Goal: Task Accomplishment & Management: Complete application form

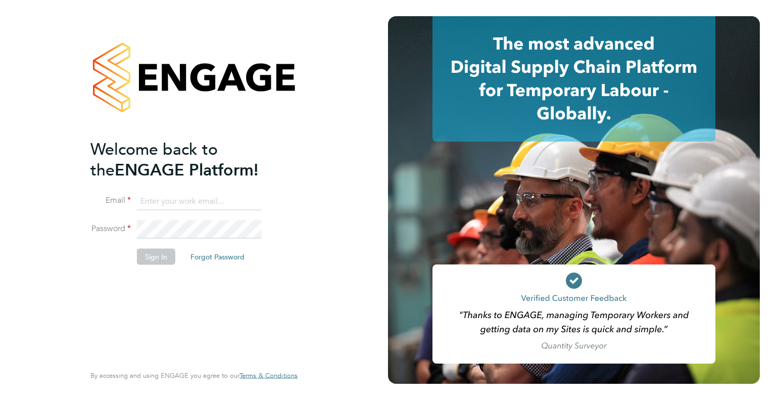
type input "[PERSON_NAME][EMAIL_ADDRESS][PERSON_NAME][DOMAIN_NAME]"
click at [150, 256] on button "Sign In" at bounding box center [156, 256] width 38 height 16
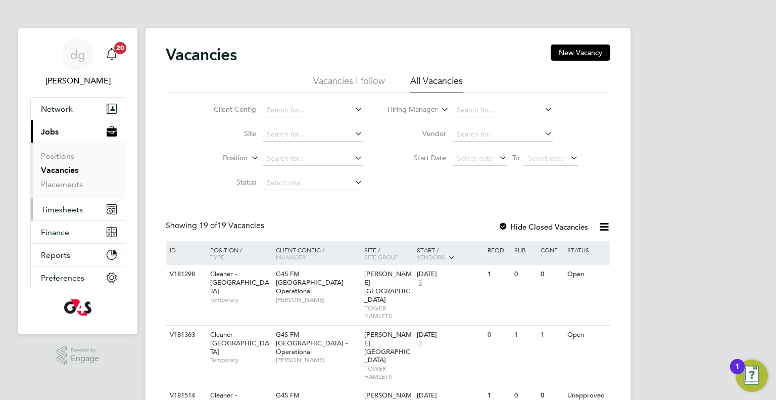
click at [52, 208] on span "Timesheets" at bounding box center [62, 210] width 42 height 10
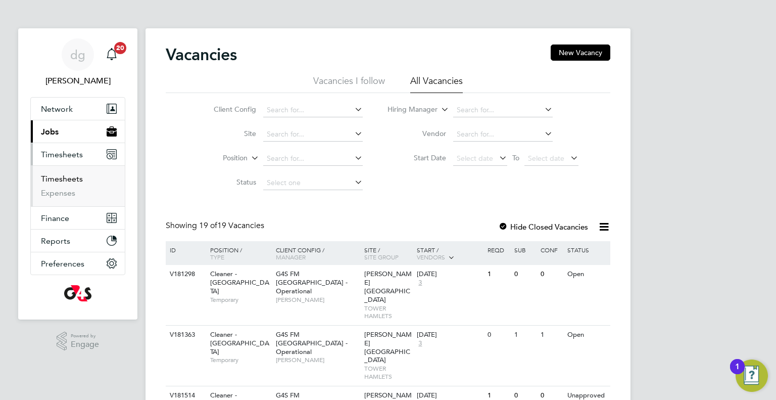
click at [72, 180] on link "Timesheets" at bounding box center [62, 179] width 42 height 10
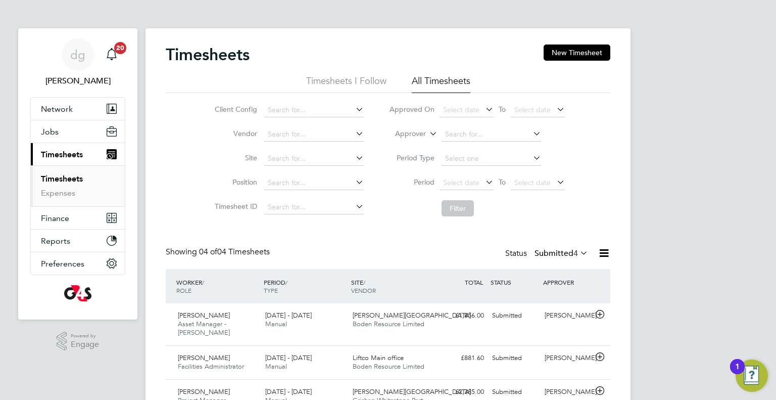
click at [562, 37] on div "Timesheets New Timesheet Timesheets I Follow All Timesheets Client Config Vendo…" at bounding box center [388, 251] width 485 height 447
click at [559, 50] on button "New Timesheet" at bounding box center [577, 52] width 67 height 16
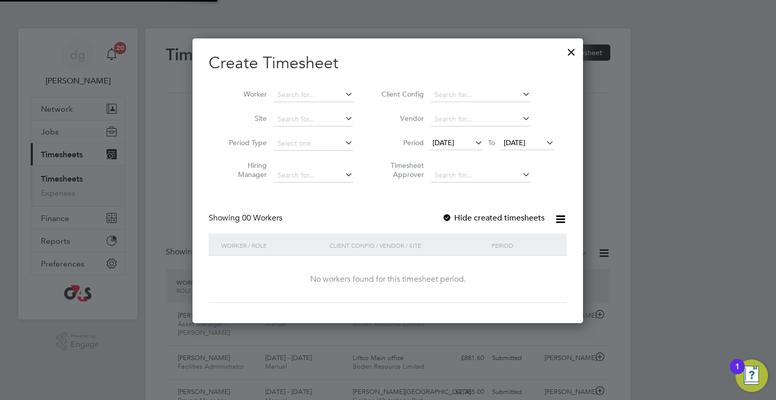
scroll to position [5, 5]
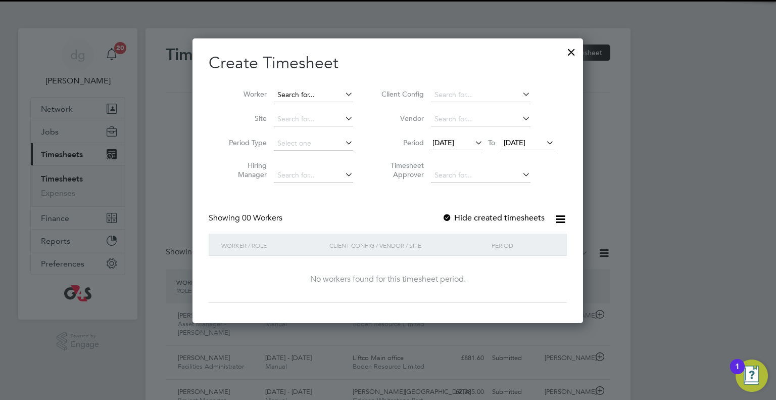
click at [313, 91] on input at bounding box center [313, 95] width 79 height 14
click at [308, 109] on b "Dharmisha" at bounding box center [307, 108] width 59 height 9
type input "Dharmisha Rajnikant Gohil"
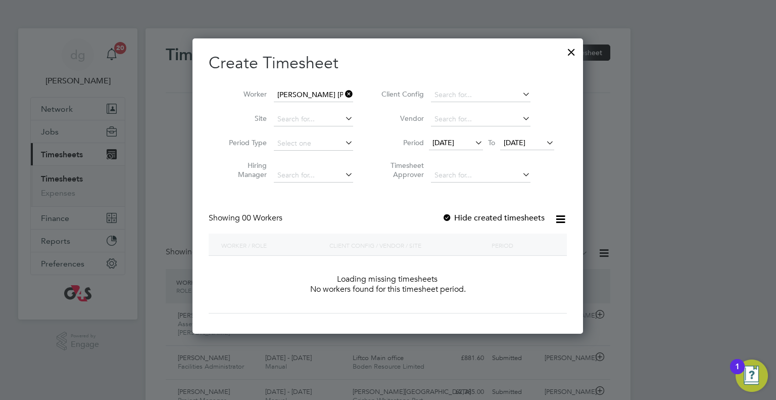
scroll to position [284, 391]
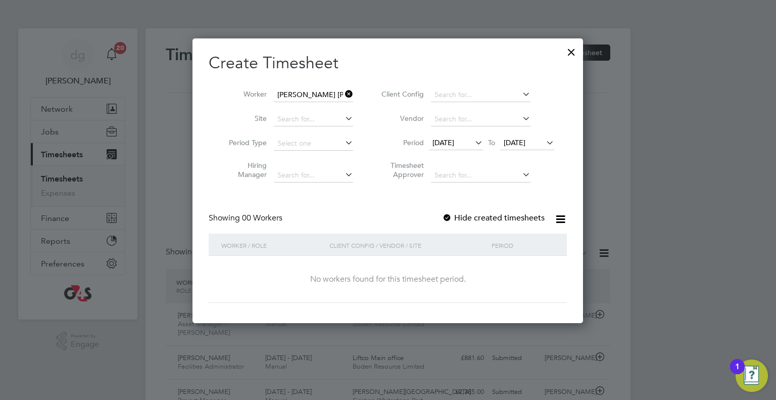
click at [454, 139] on span "16 Sep 2025" at bounding box center [444, 142] width 22 height 9
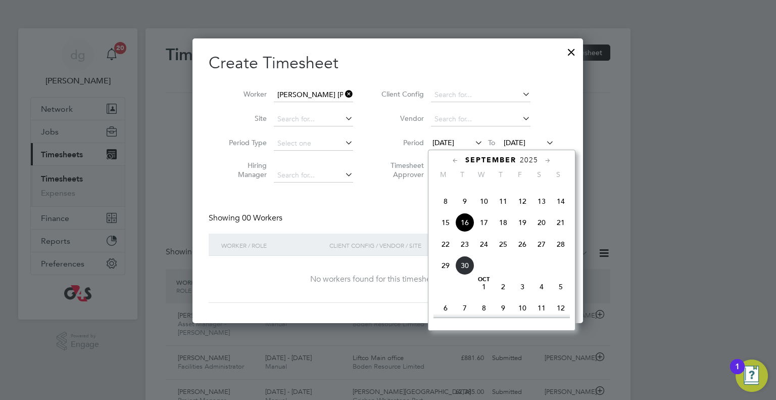
click at [442, 275] on span "29" at bounding box center [445, 265] width 19 height 19
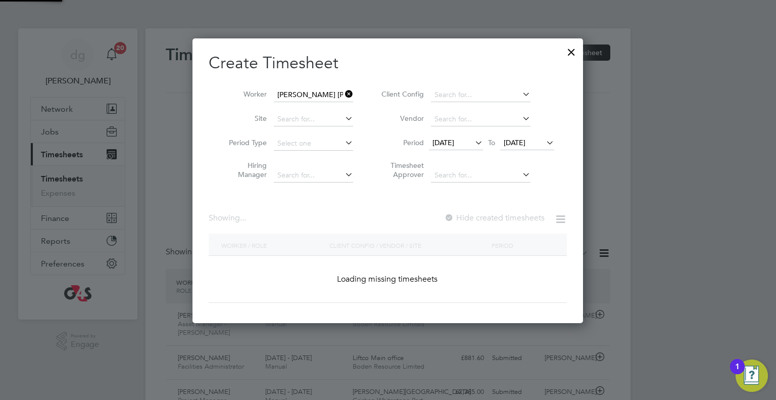
scroll to position [272, 391]
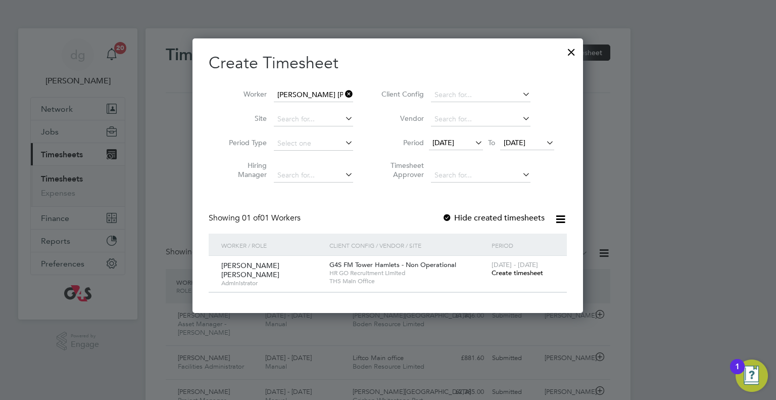
click at [525, 274] on span "Create timesheet" at bounding box center [518, 272] width 52 height 9
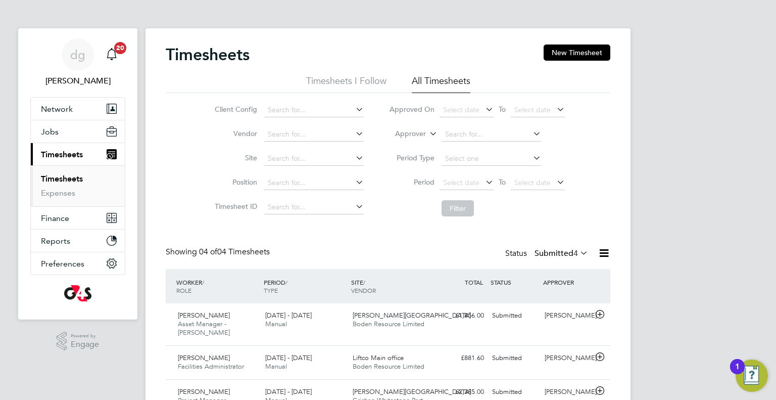
scroll to position [25, 88]
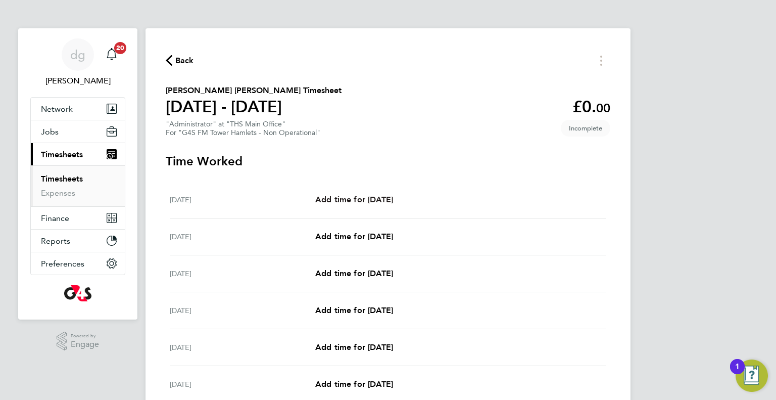
click at [343, 194] on link "Add time for Mon 29 Sep" at bounding box center [354, 200] width 78 height 12
select select "60"
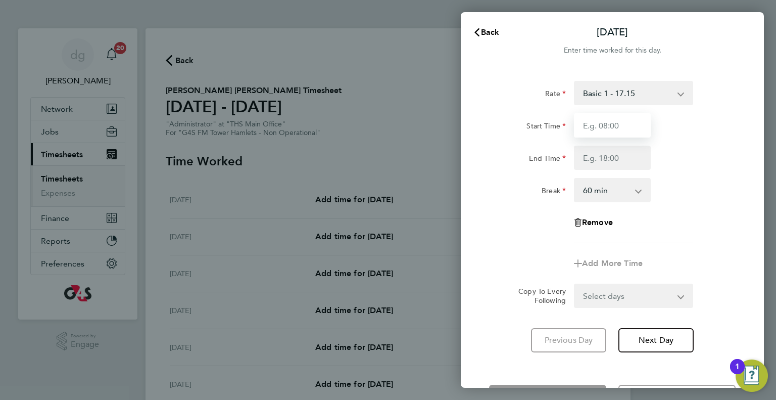
click at [593, 123] on input "Start Time" at bounding box center [612, 125] width 77 height 24
type input "07:00"
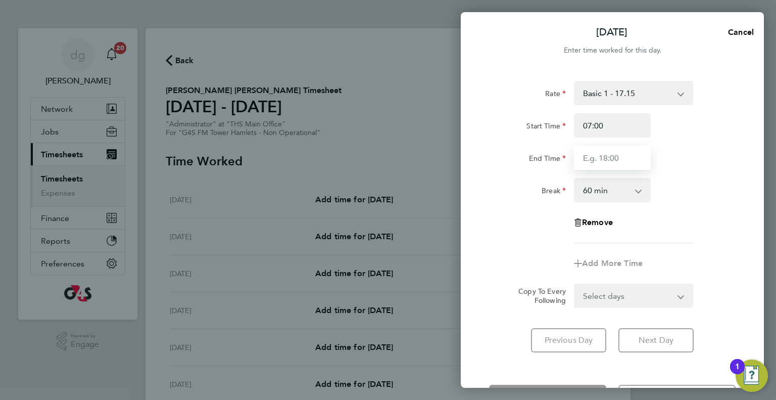
click at [607, 155] on input "End Time" at bounding box center [612, 158] width 77 height 24
type input "16:00"
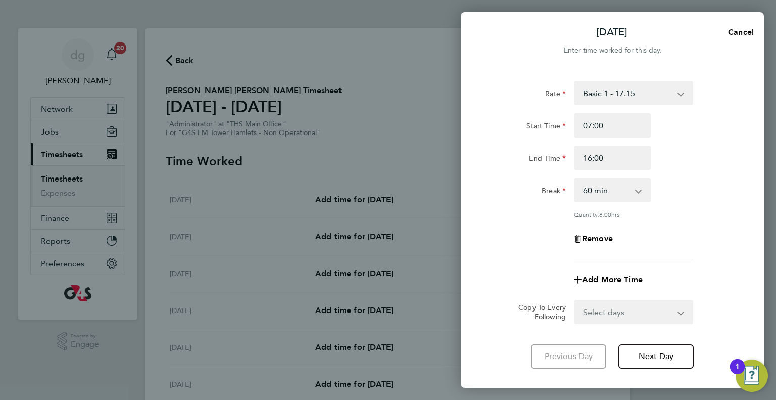
click at [549, 242] on div "Rate Basic 1 - 17.15 Start Time 07:00 End Time 16:00 Break 0 min 15 min 30 min …" at bounding box center [612, 170] width 247 height 178
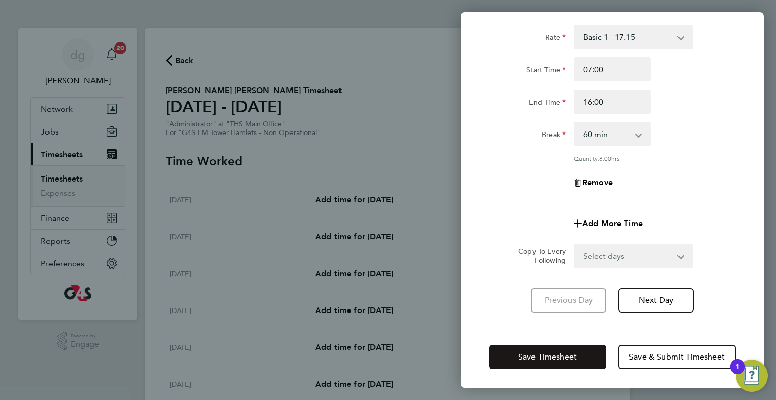
click at [562, 347] on button "Save Timesheet" at bounding box center [547, 357] width 117 height 24
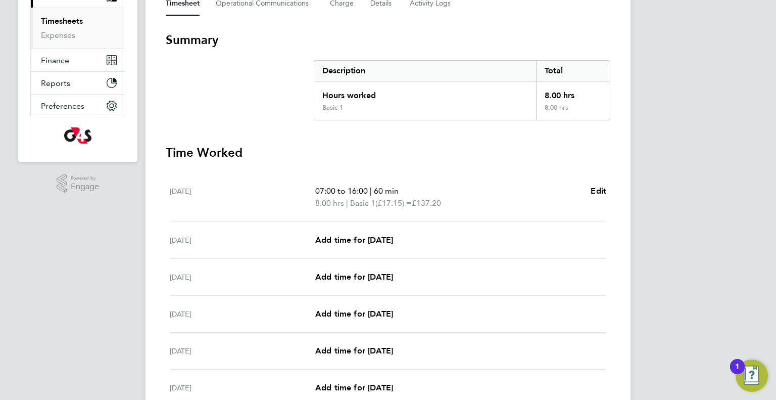
scroll to position [168, 0]
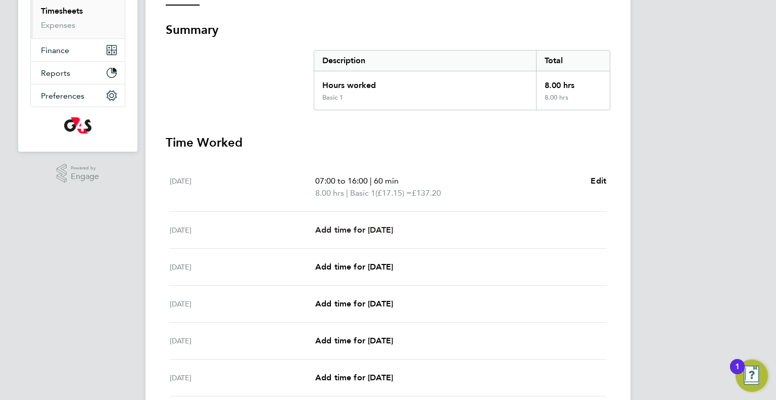
click at [359, 228] on span "Add time for Tue 30 Sep" at bounding box center [354, 230] width 78 height 10
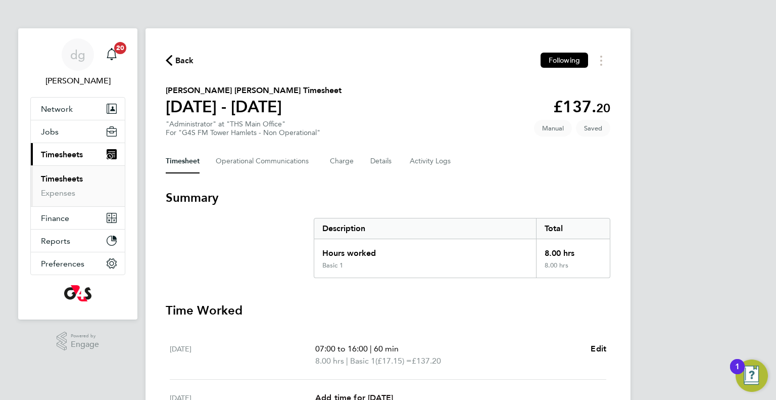
select select "60"
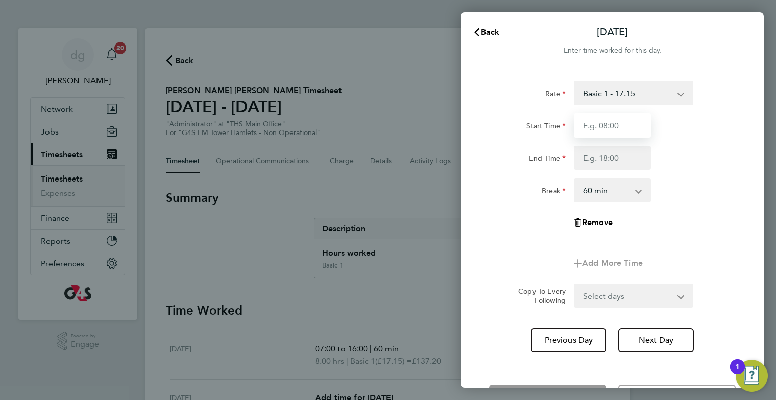
click at [595, 123] on input "Start Time" at bounding box center [612, 125] width 77 height 24
type input "07:00"
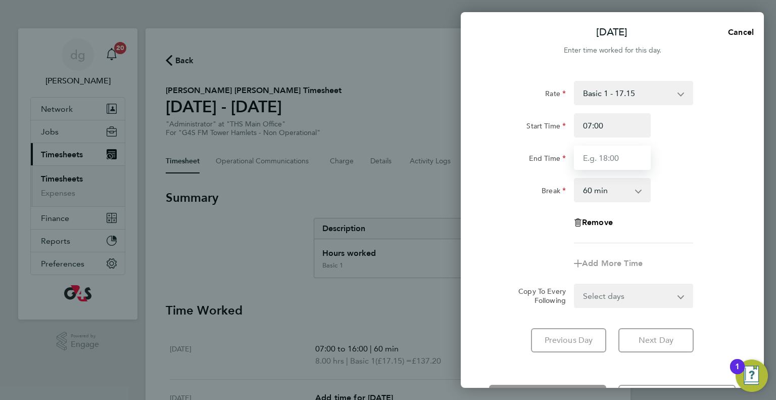
click at [606, 155] on input "End Time" at bounding box center [612, 158] width 77 height 24
type input "16:00"
click at [674, 187] on div "Break 0 min 15 min 30 min 45 min 60 min 75 min 90 min" at bounding box center [612, 190] width 255 height 24
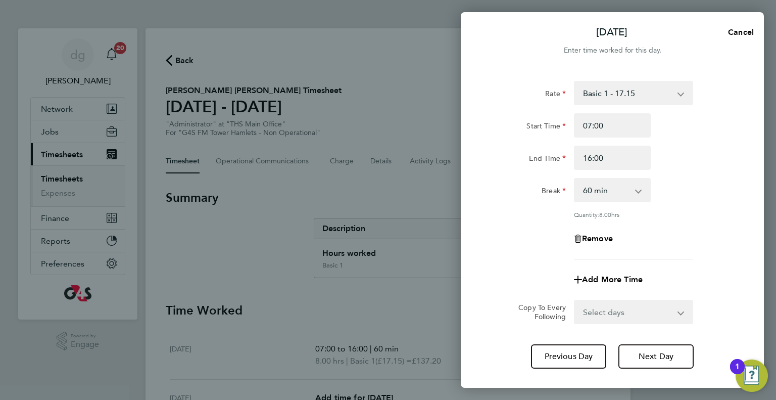
scroll to position [56, 0]
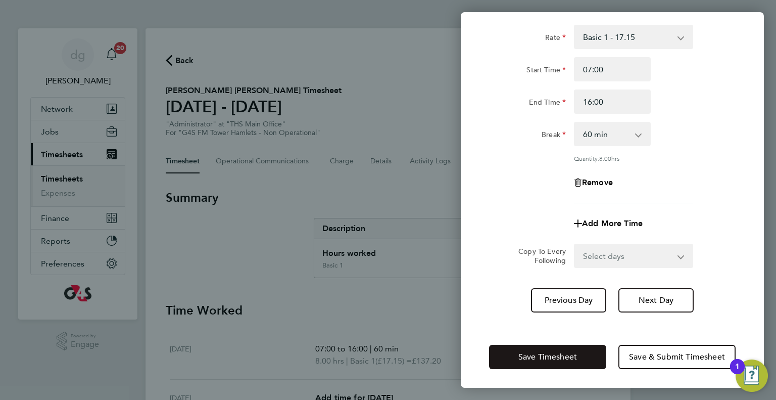
click at [562, 359] on span "Save Timesheet" at bounding box center [547, 357] width 59 height 10
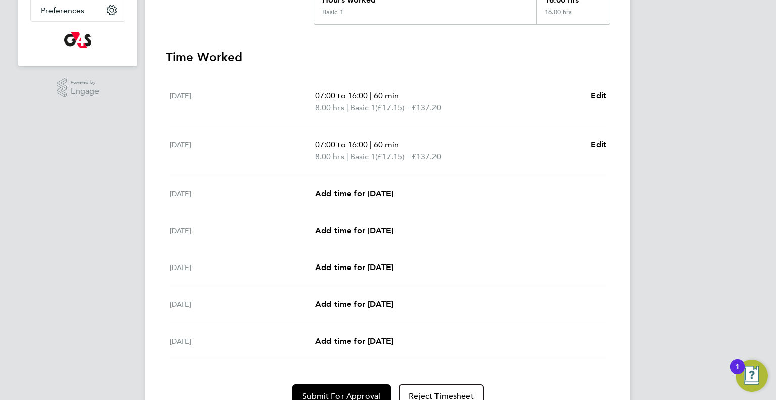
scroll to position [300, 0]
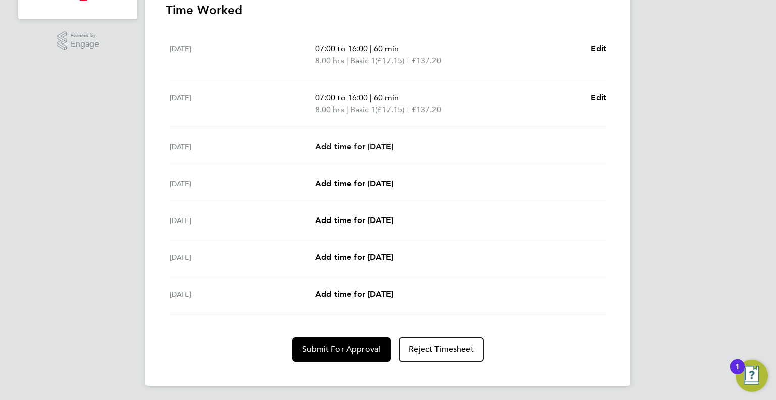
click at [352, 150] on span "Add time for Wed 01 Oct" at bounding box center [354, 146] width 78 height 10
select select "60"
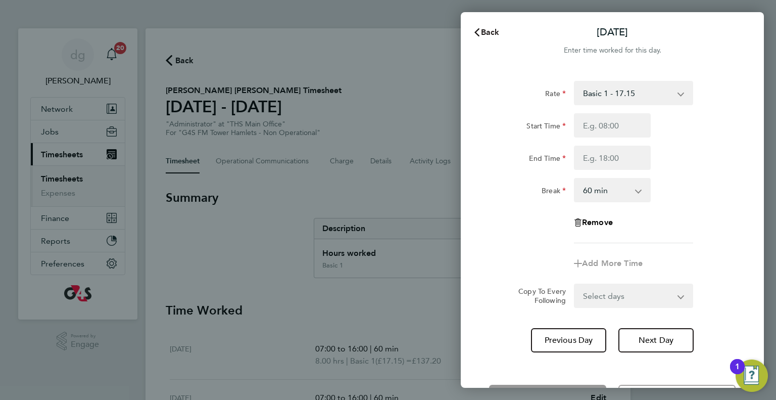
click at [480, 30] on icon "button" at bounding box center [477, 32] width 8 height 8
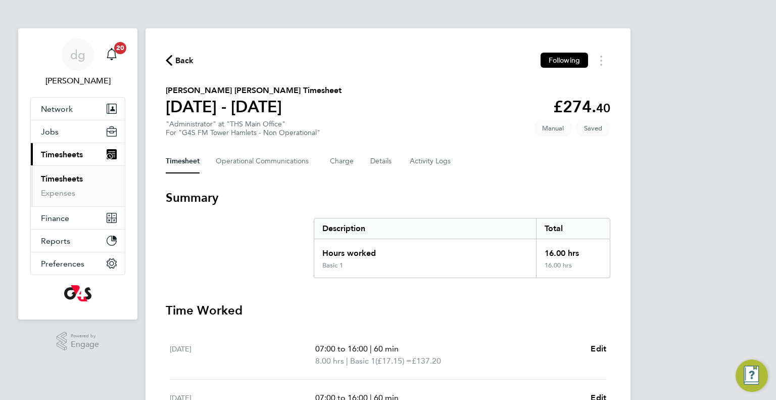
click at [419, 83] on div "Back Following Dharmisha Rajnikant Gohil's Timesheet 29 Sept - 05 Oct 2025 £274…" at bounding box center [388, 356] width 485 height 657
